Goal: Transaction & Acquisition: Purchase product/service

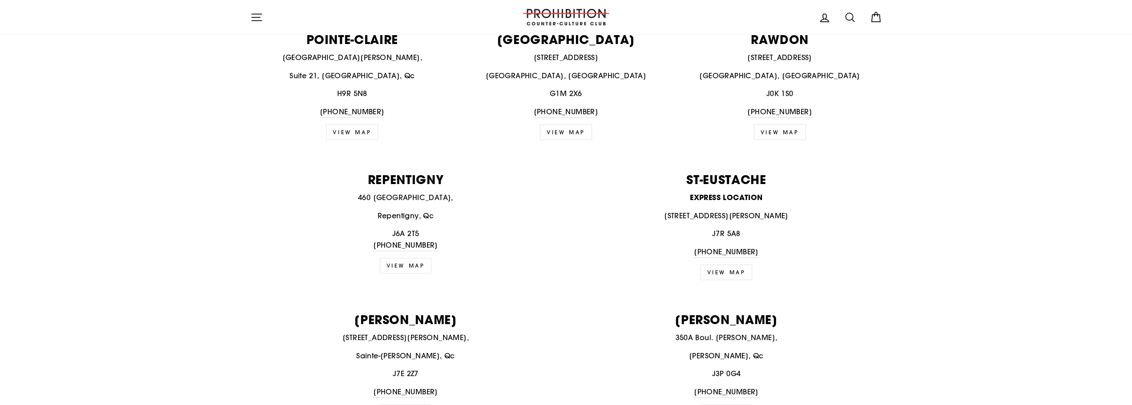
scroll to position [1112, 0]
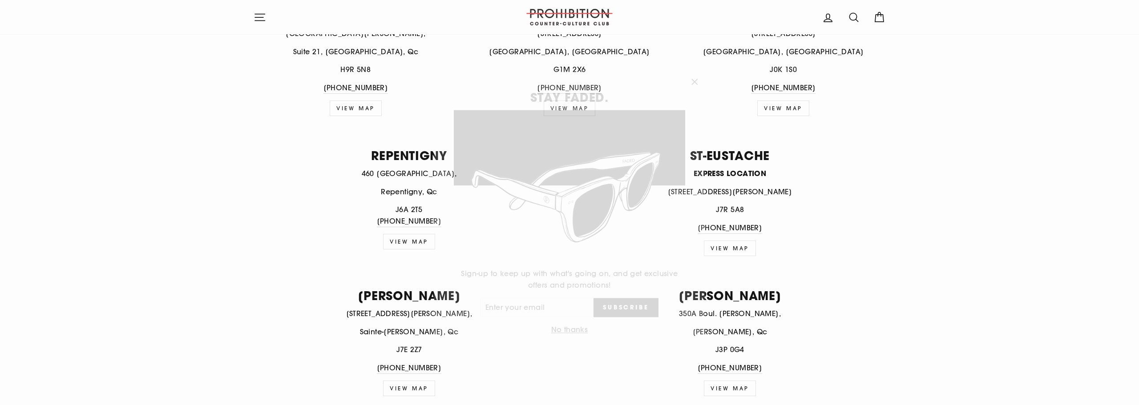
click at [689, 71] on icon "button" at bounding box center [694, 70] width 12 height 12
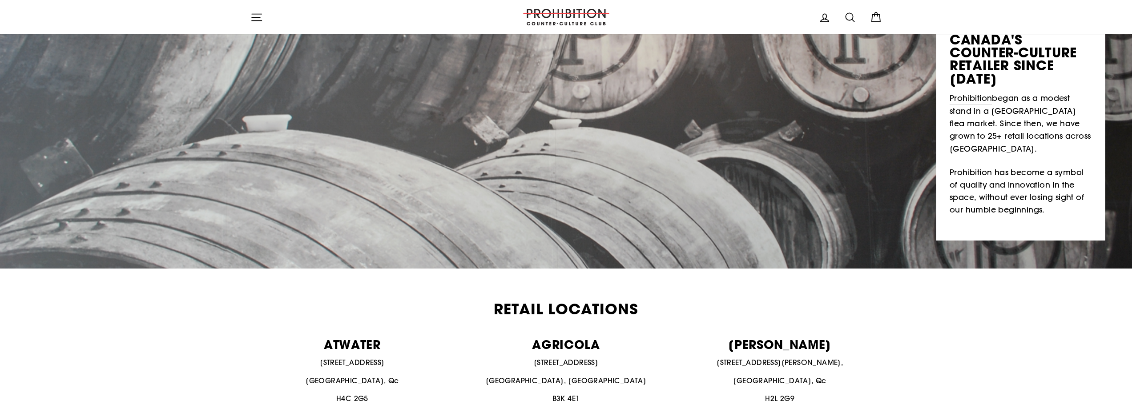
scroll to position [0, 0]
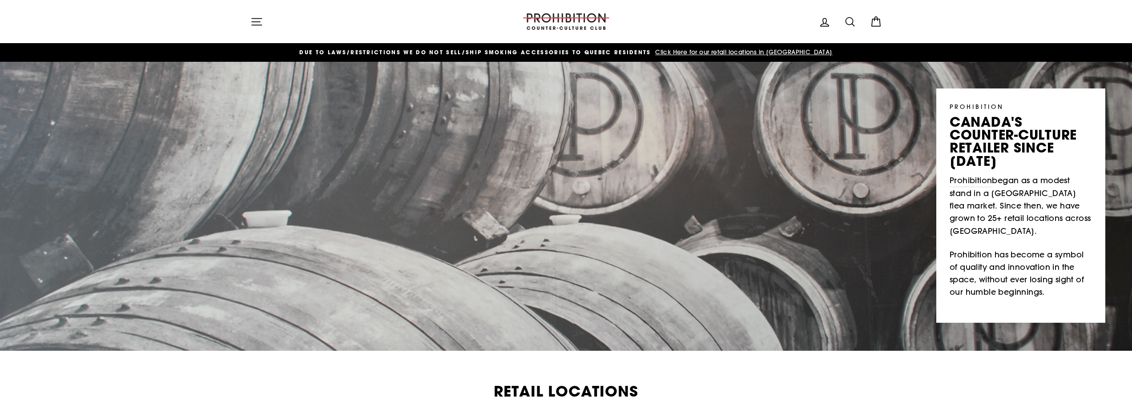
click at [849, 19] on icon at bounding box center [850, 22] width 12 height 12
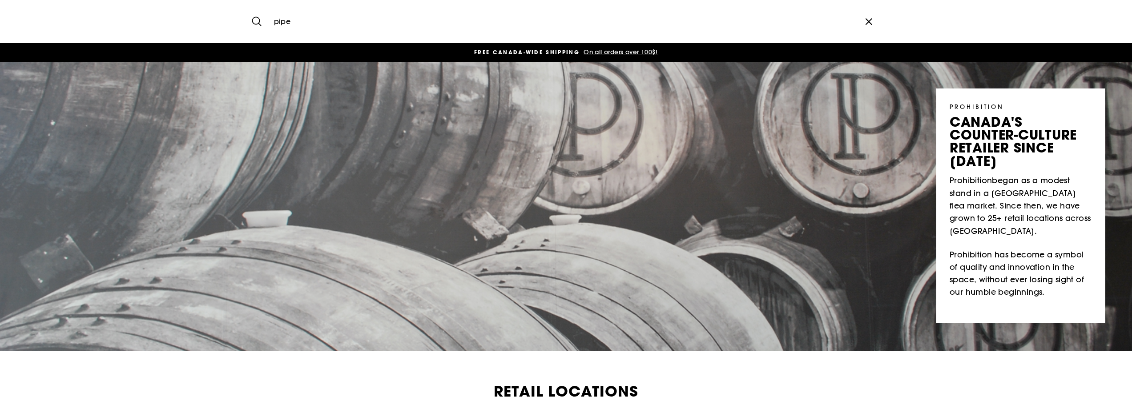
type input "pipe"
click at [250, 7] on button "Search" at bounding box center [259, 22] width 19 height 30
